Goal: Navigation & Orientation: Find specific page/section

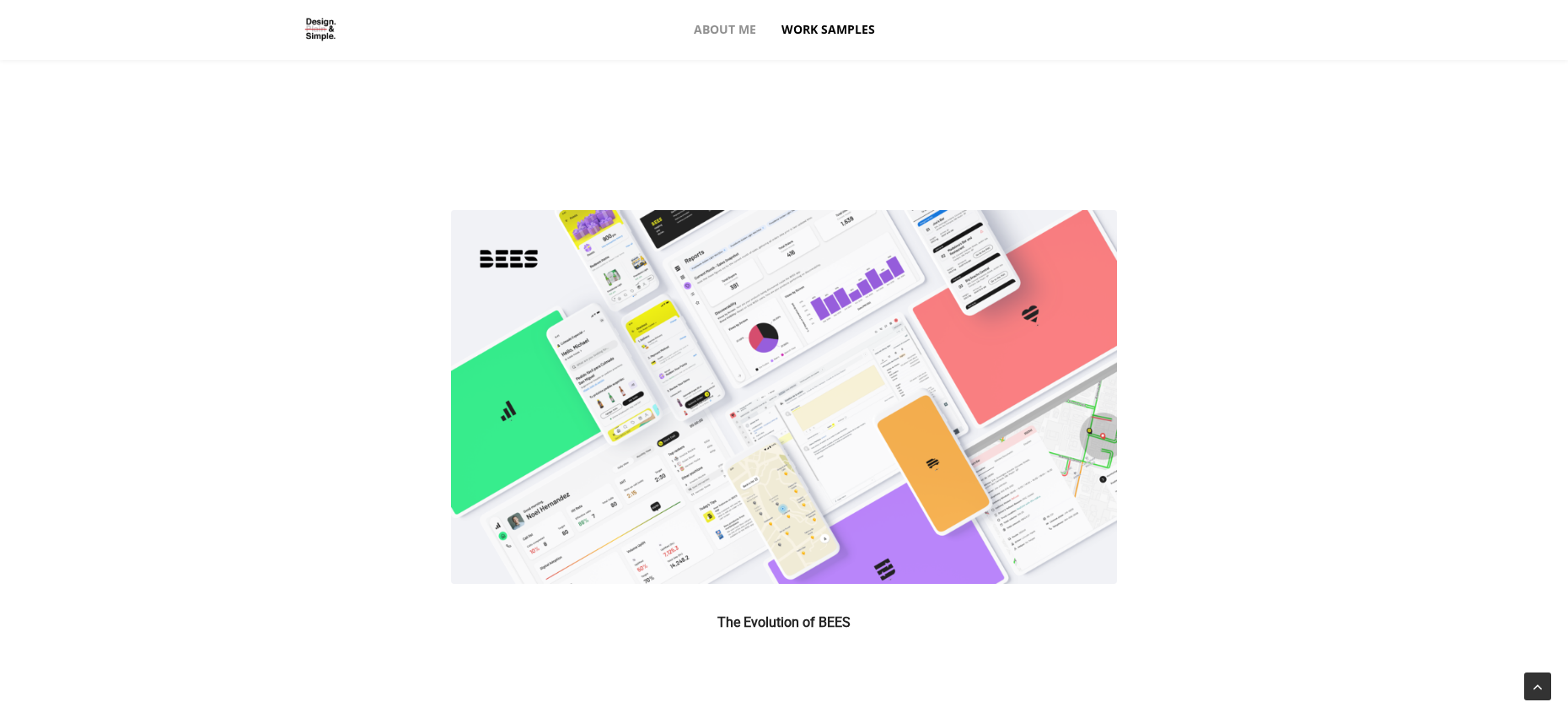
scroll to position [454, 0]
click at [781, 449] on img at bounding box center [784, 396] width 666 height 373
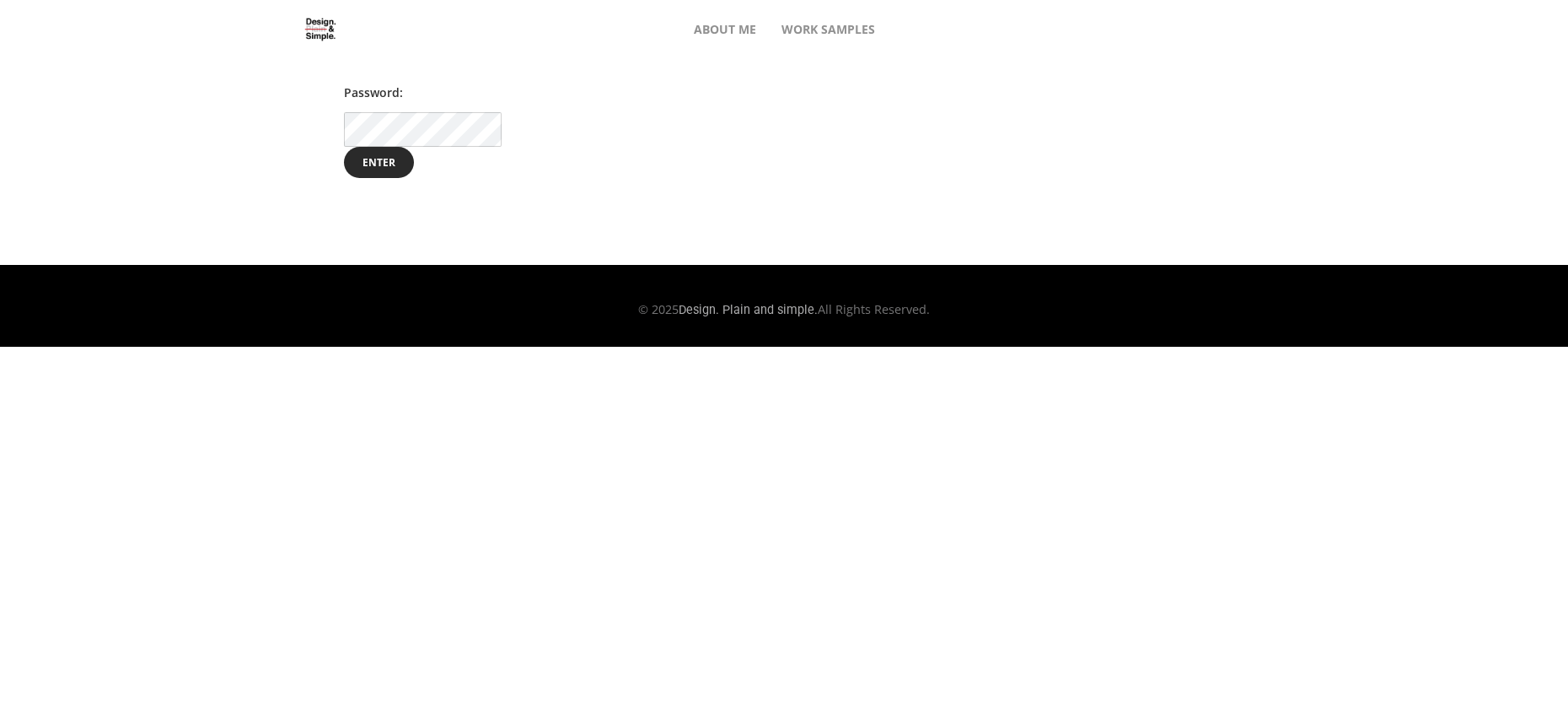
click at [344, 147] on input "Enter" at bounding box center [379, 162] width 70 height 32
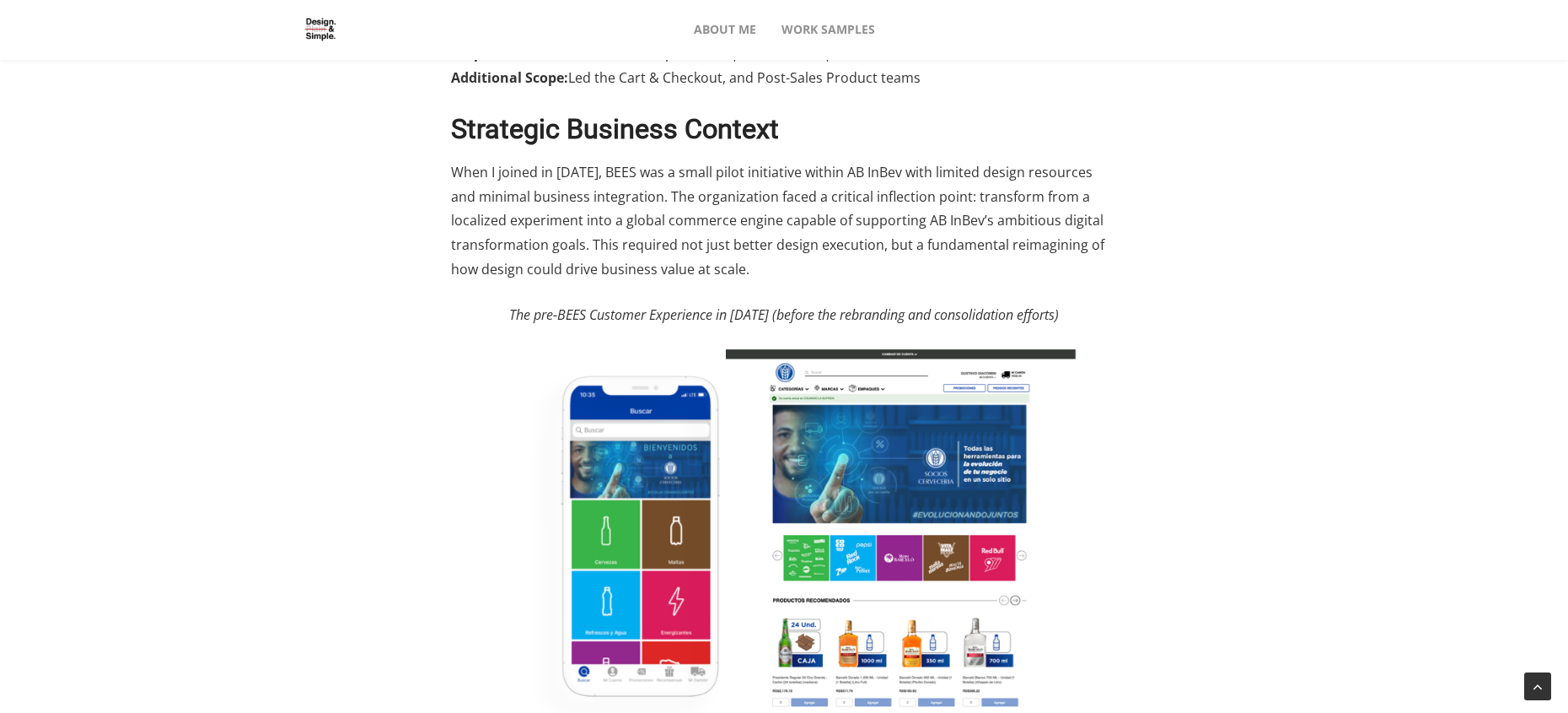
scroll to position [333, 0]
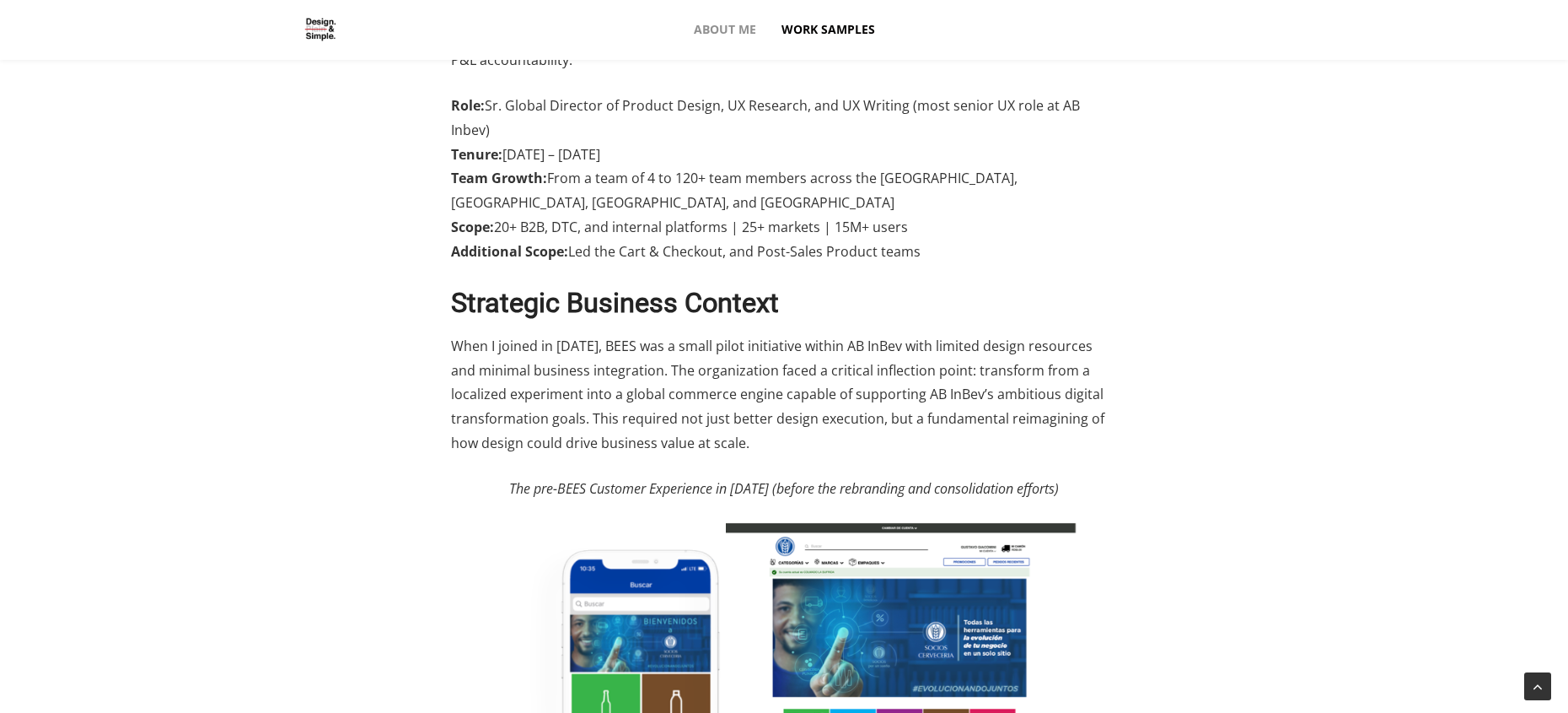
click at [859, 27] on span "Work Samples" at bounding box center [828, 29] width 93 height 61
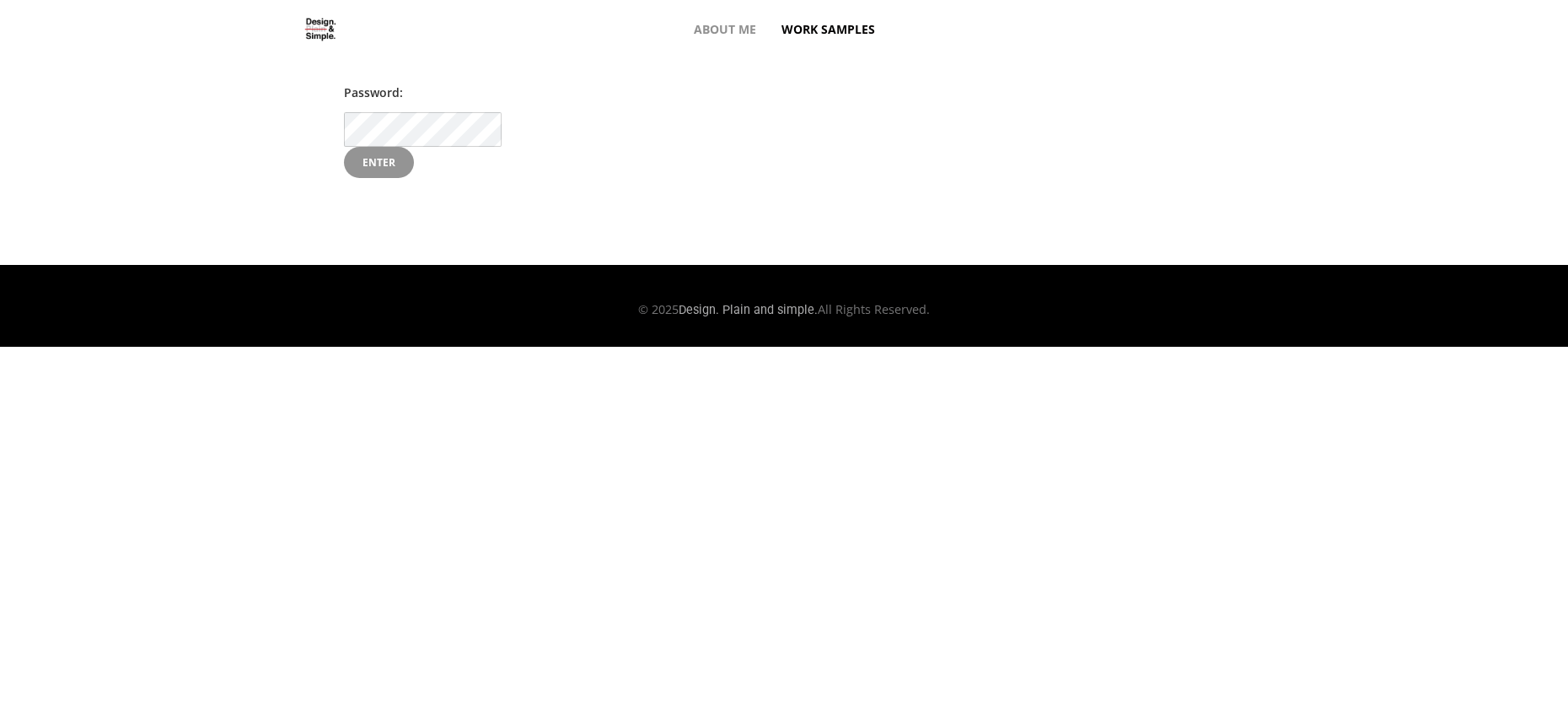
click at [371, 160] on input "Enter" at bounding box center [379, 162] width 70 height 32
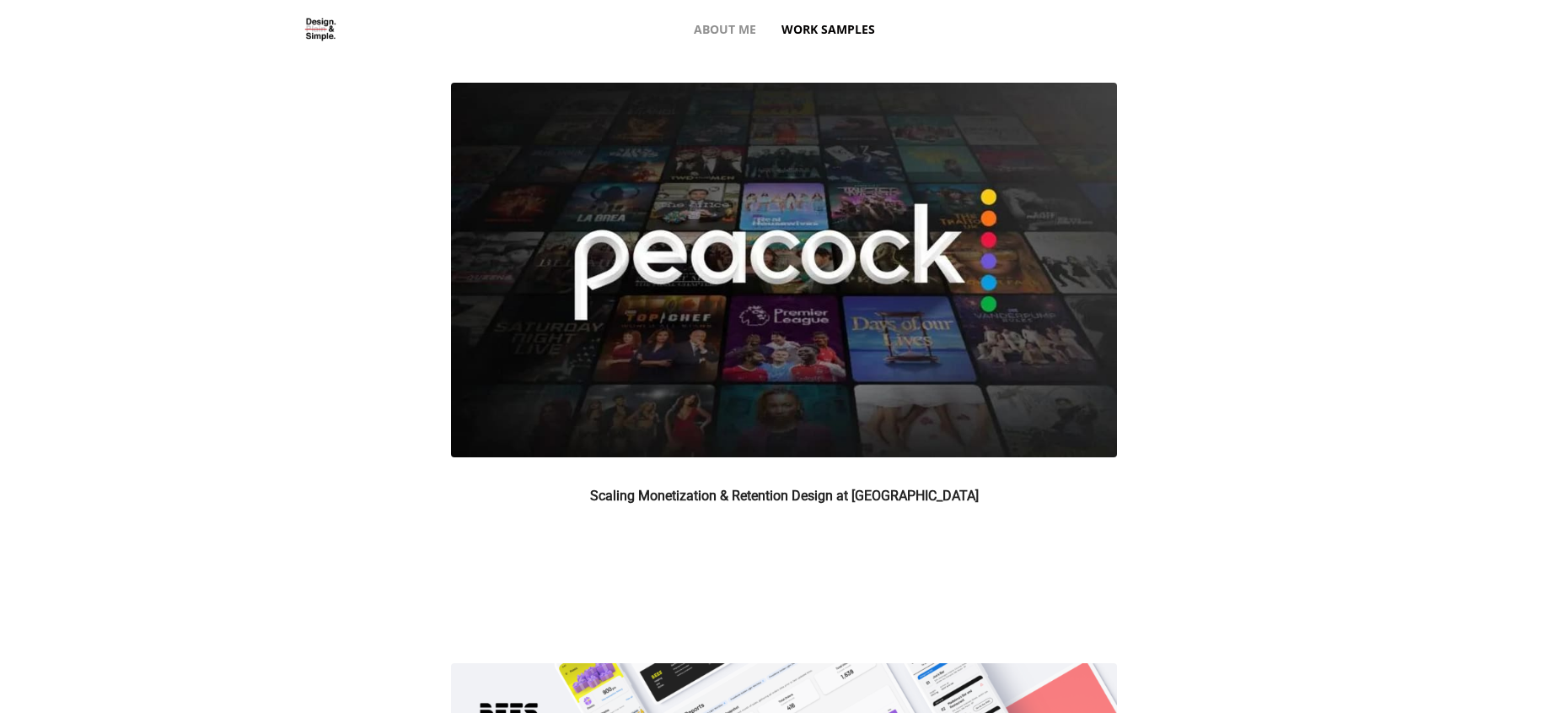
click at [715, 290] on img at bounding box center [784, 269] width 666 height 374
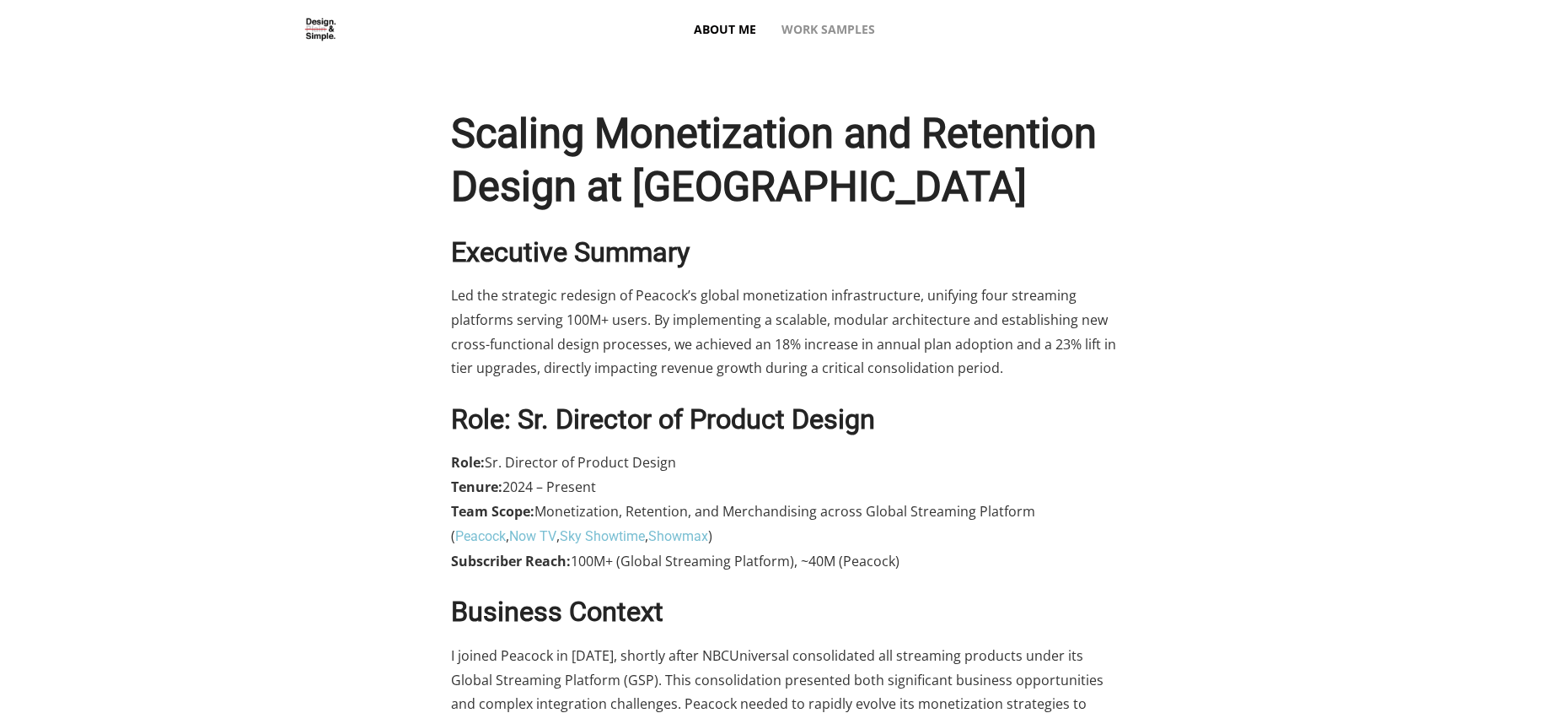
click at [718, 26] on span "About Me" at bounding box center [725, 29] width 63 height 61
